Goal: Find specific page/section: Find specific page/section

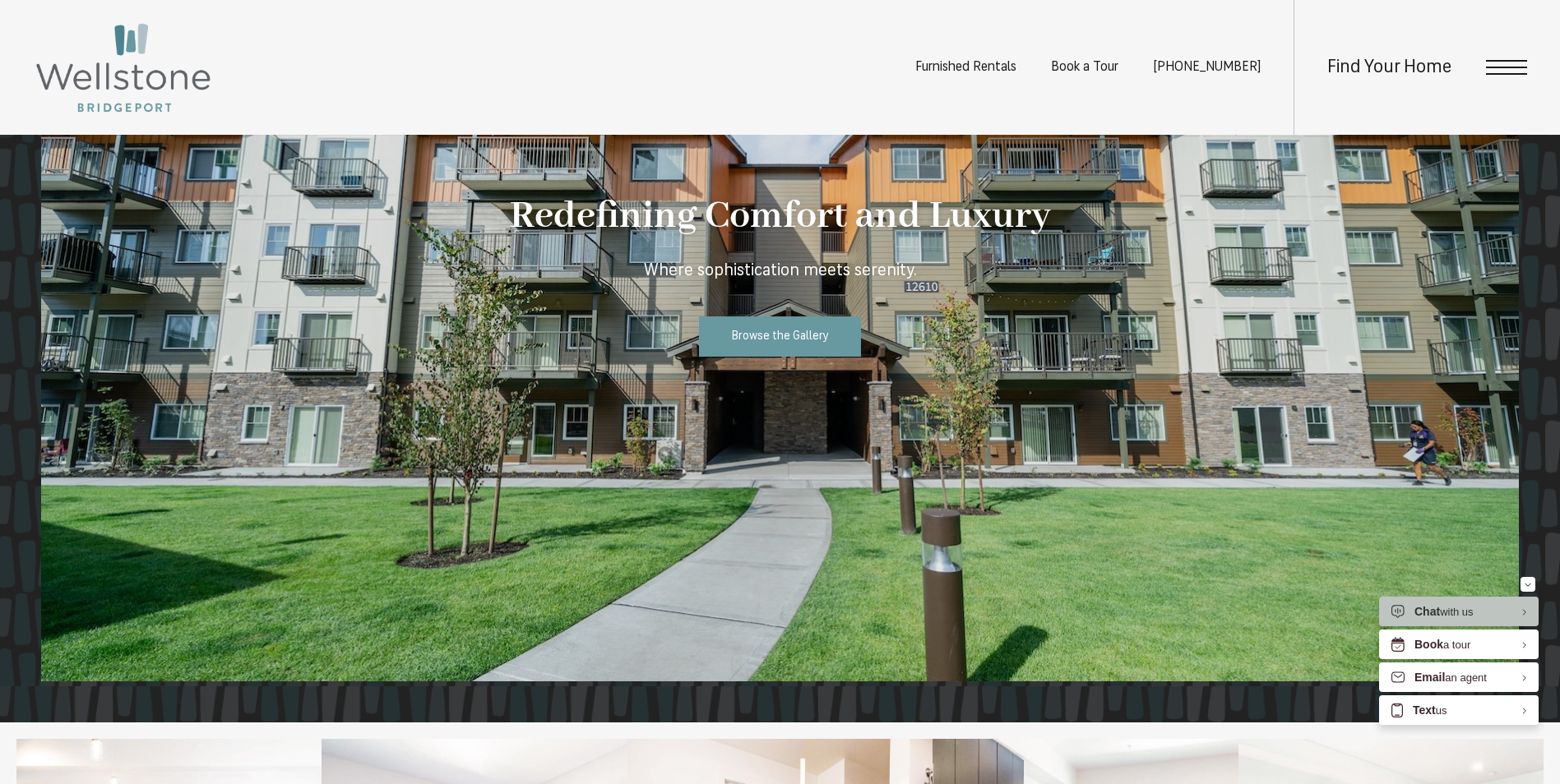
scroll to position [1479, 0]
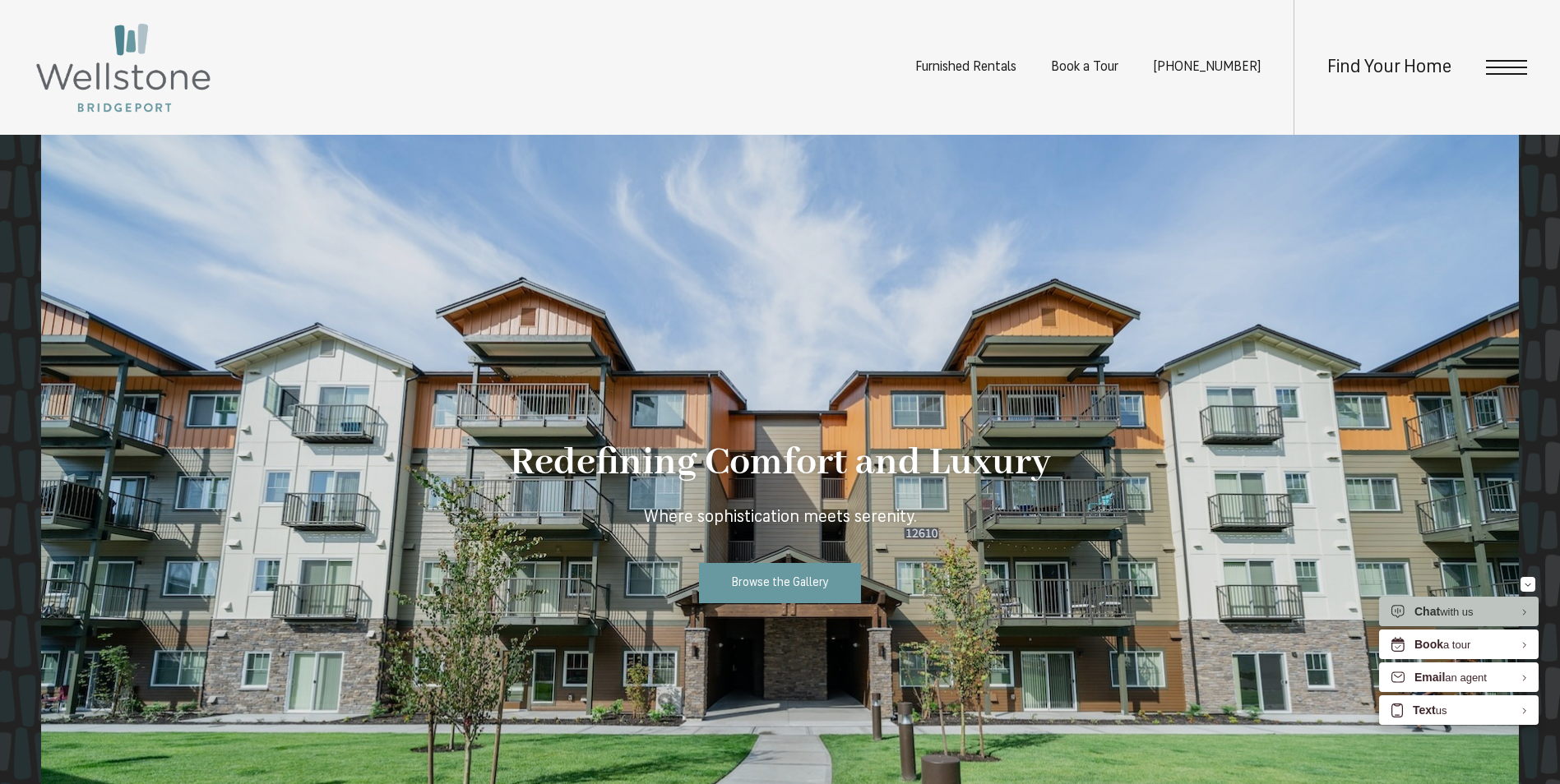
click at [1506, 79] on div "Find Your Home" at bounding box center [1410, 67] width 234 height 134
click at [1504, 70] on span "Open Menu" at bounding box center [1507, 67] width 41 height 15
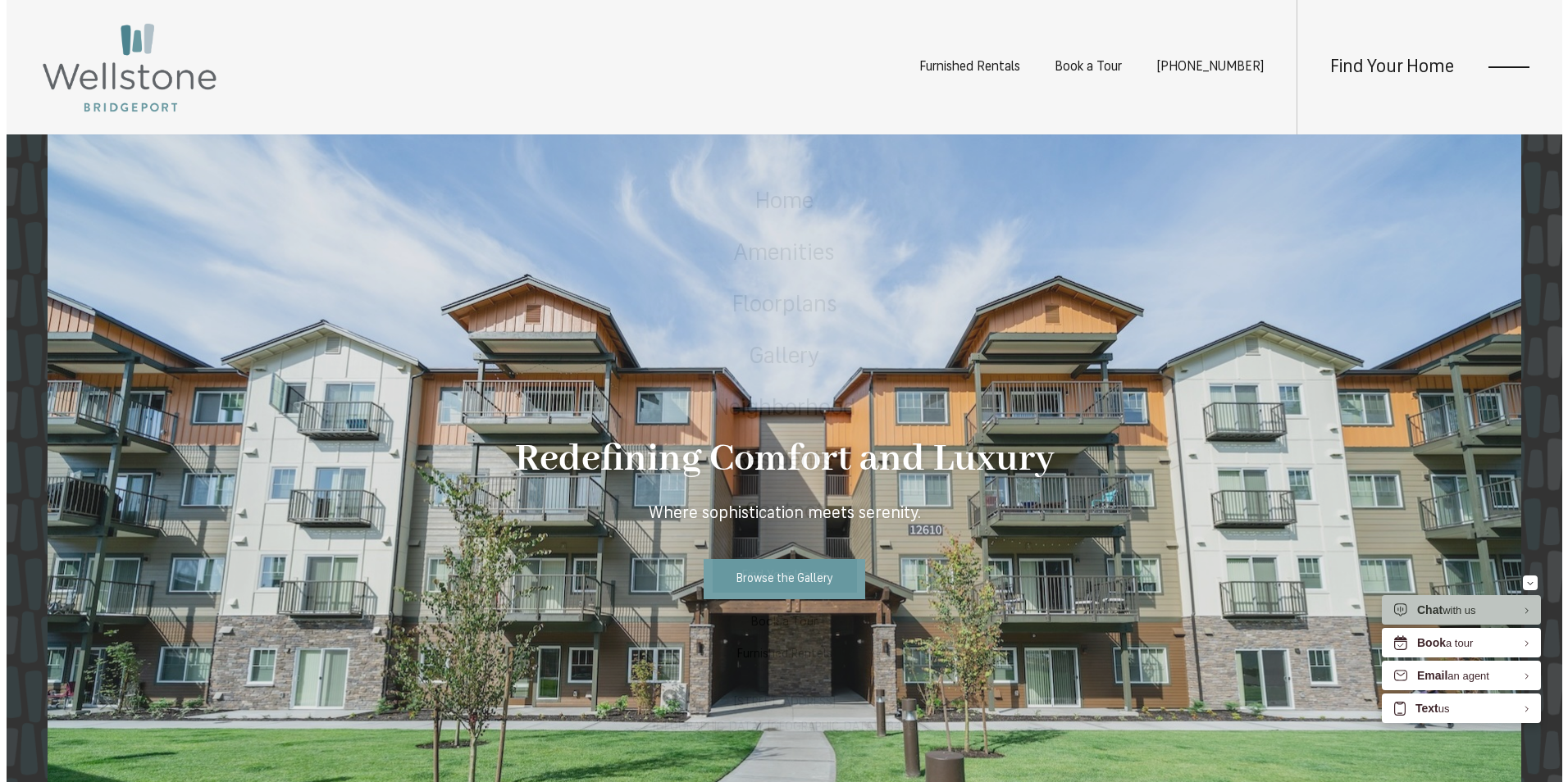
scroll to position [0, 0]
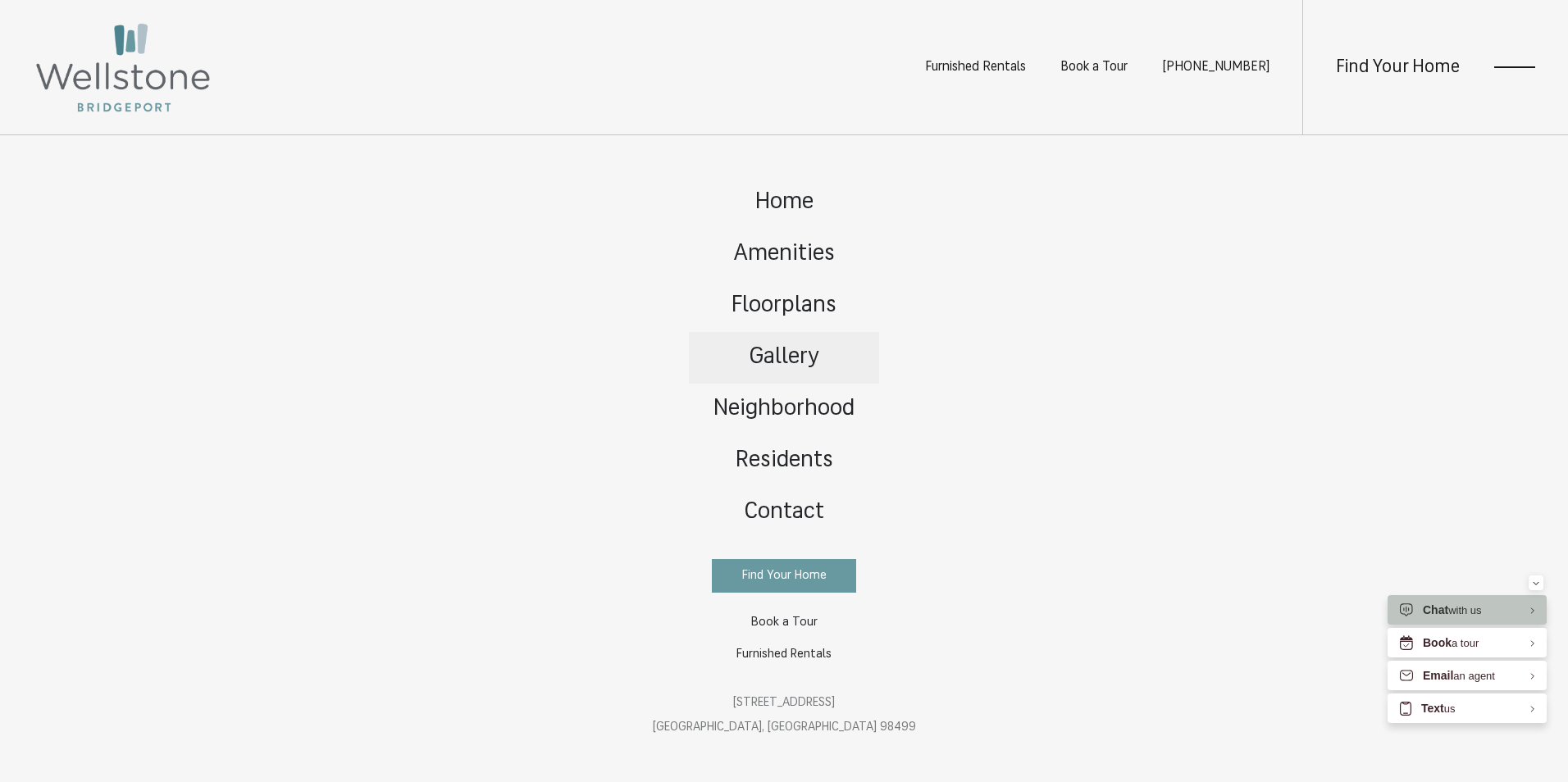
click at [807, 353] on span "Gallery" at bounding box center [784, 357] width 70 height 23
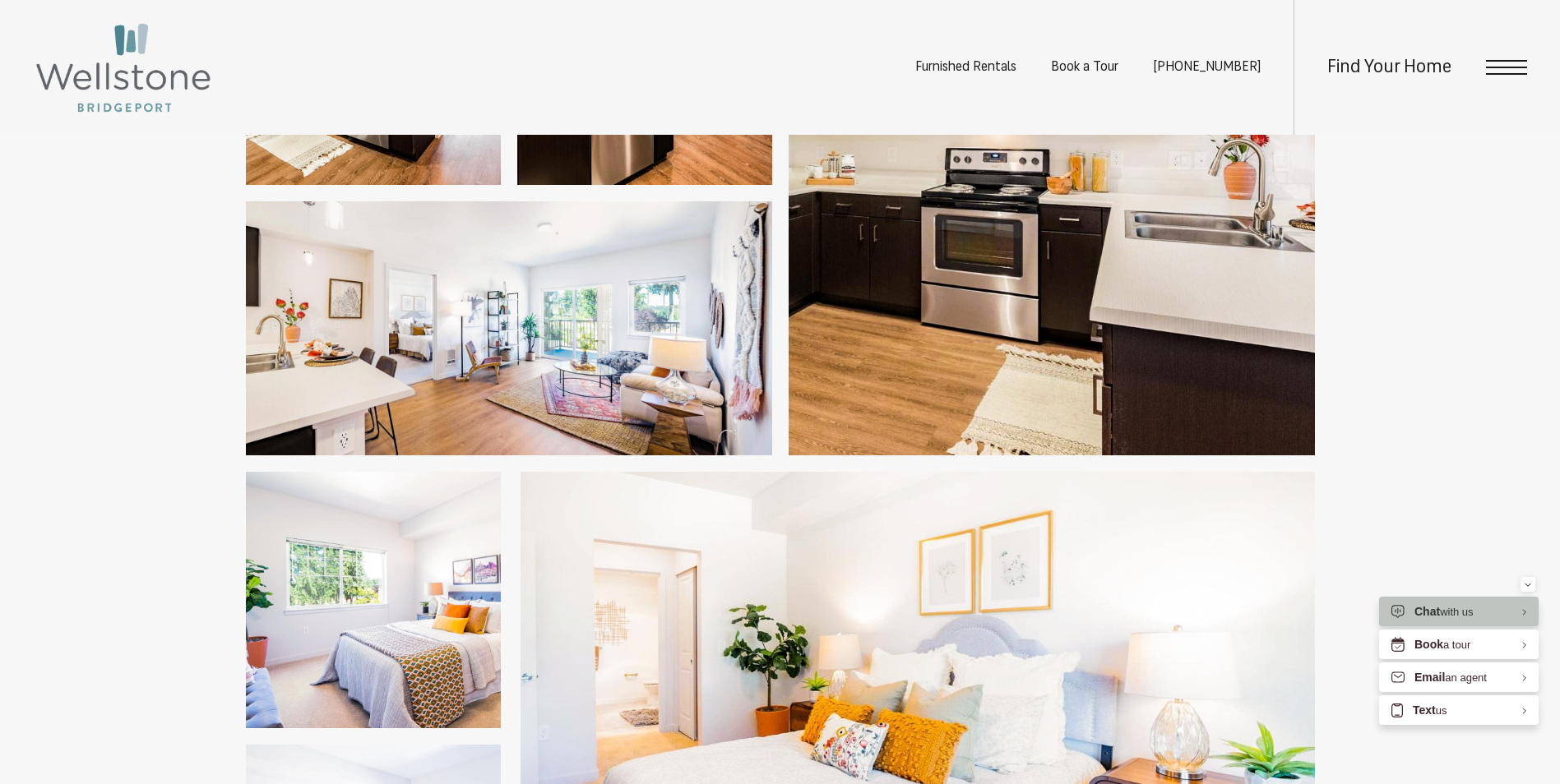
scroll to position [822, 0]
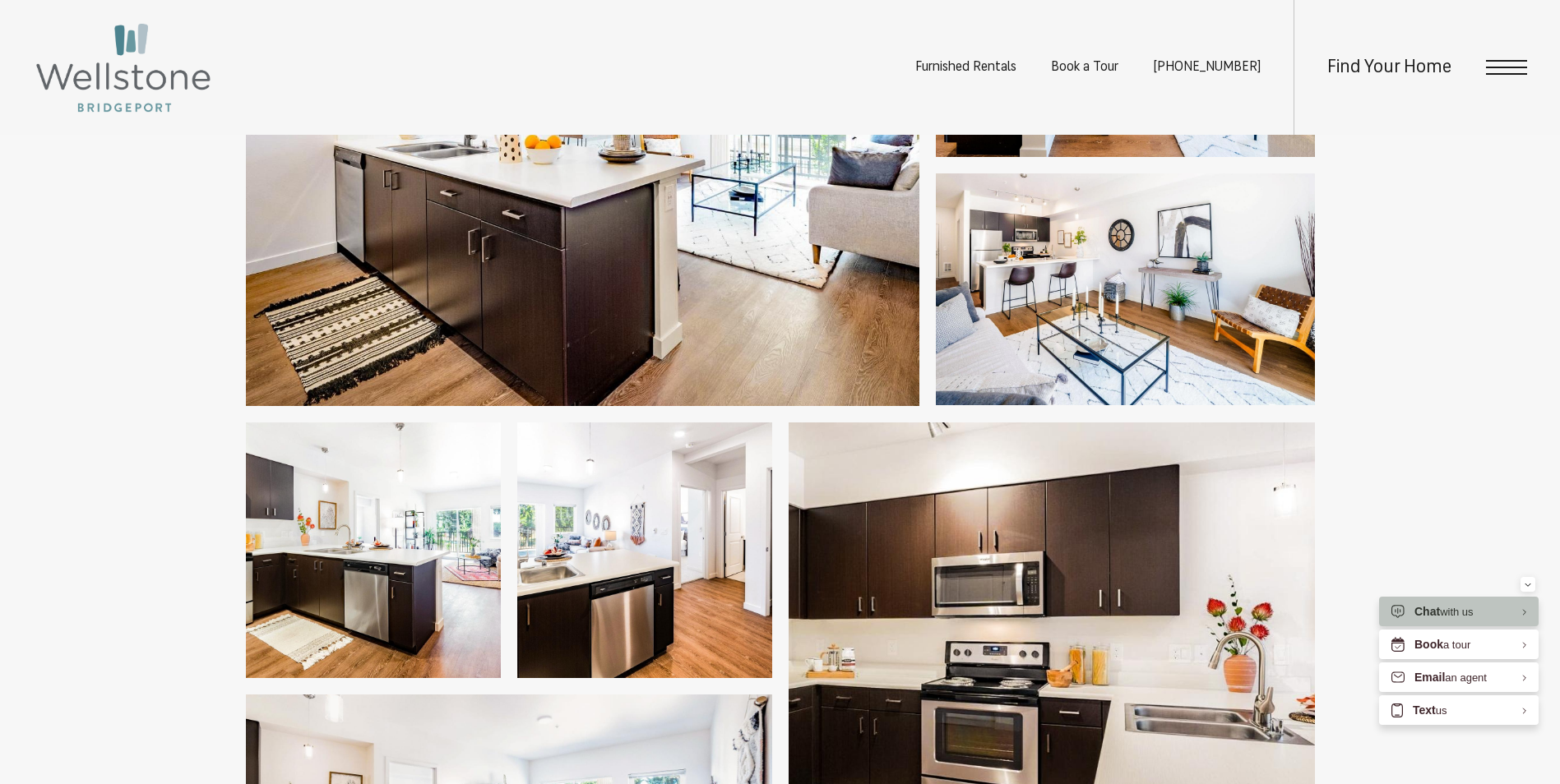
click at [1512, 77] on div "Find Your Home" at bounding box center [1410, 67] width 234 height 134
click at [1512, 64] on span "Open Menu" at bounding box center [1507, 67] width 41 height 15
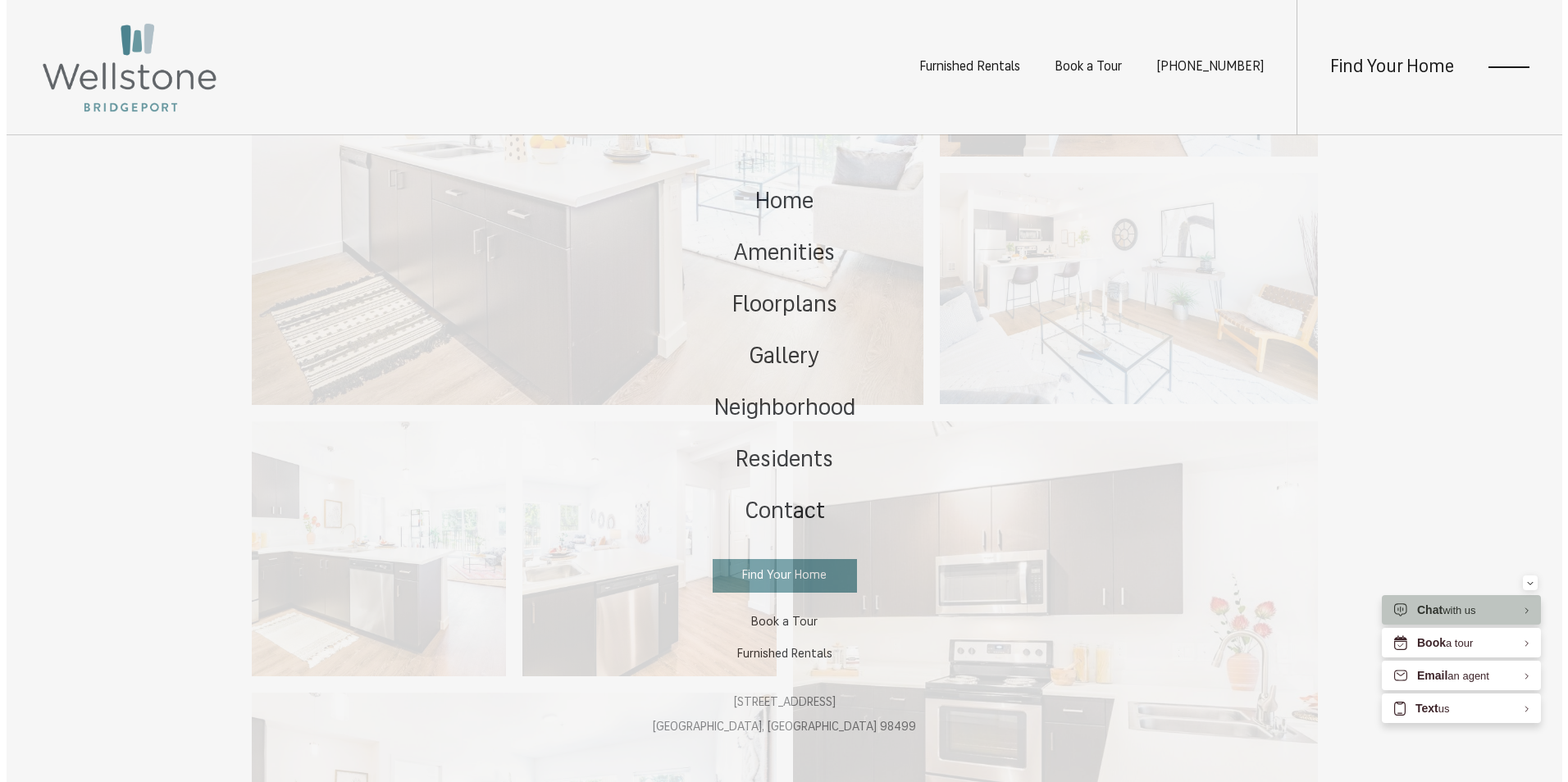
scroll to position [0, 0]
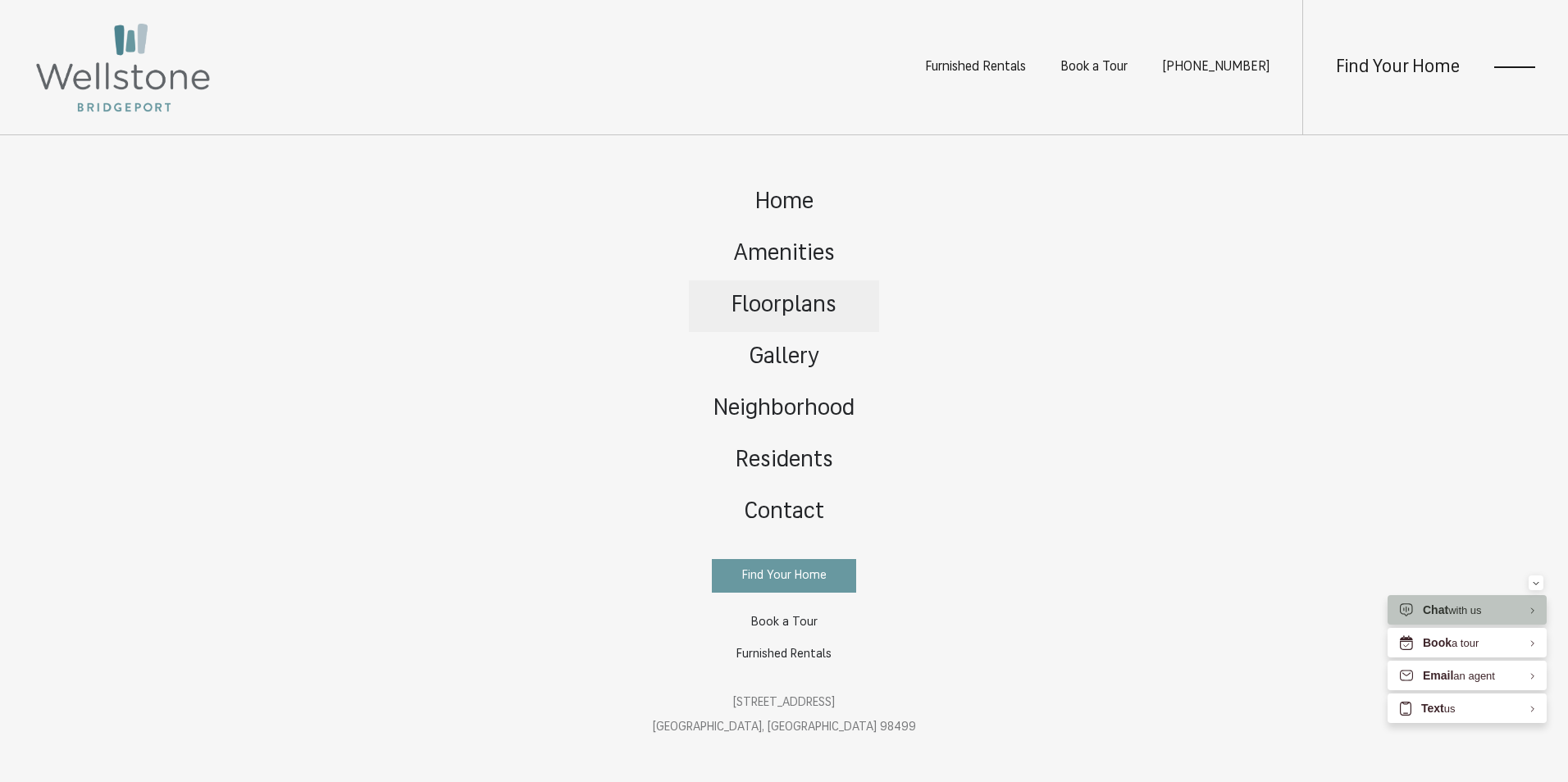
click at [792, 298] on span "Floorplans" at bounding box center [783, 306] width 105 height 23
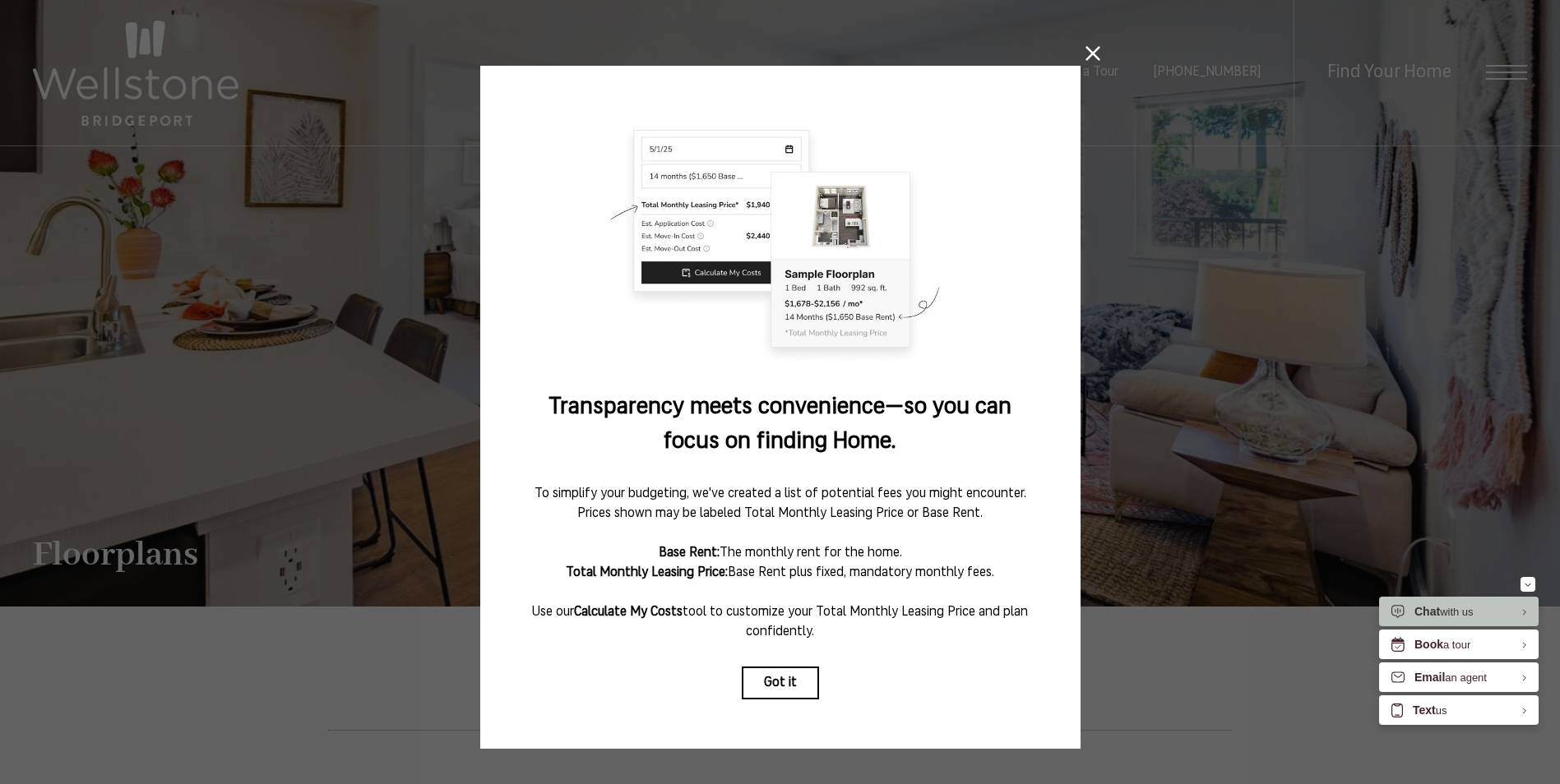
click at [1092, 46] on icon at bounding box center [1093, 53] width 15 height 15
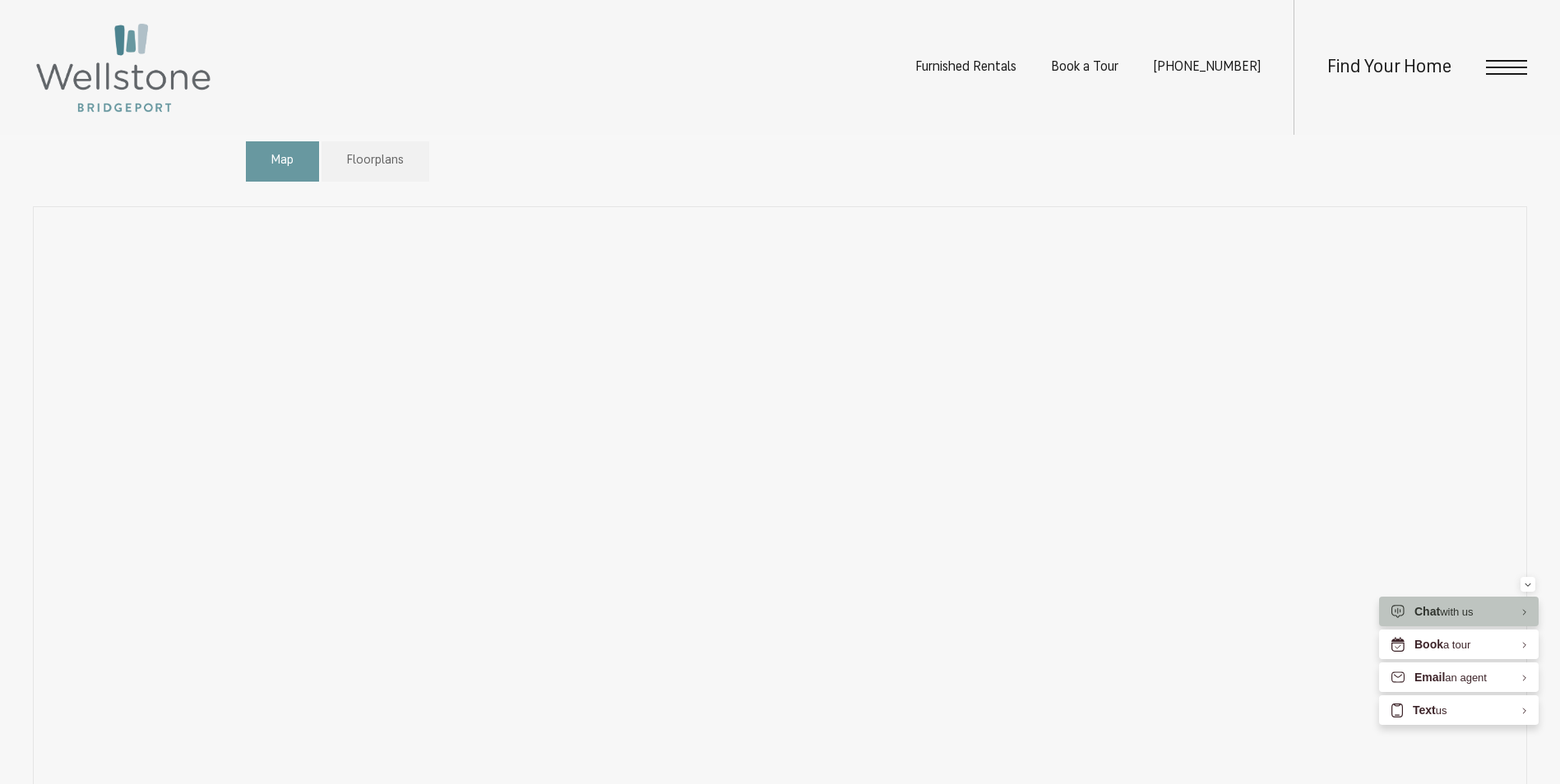
scroll to position [986, 0]
drag, startPoint x: 1073, startPoint y: 235, endPoint x: 1088, endPoint y: 176, distance: 60.9
click at [1090, 175] on div "Map Floorplans Bedrooms Studio 1 Bedroom" at bounding box center [780, 694] width 1560 height 1090
